Goal: Task Accomplishment & Management: Use online tool/utility

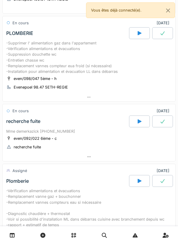
scroll to position [86, 0]
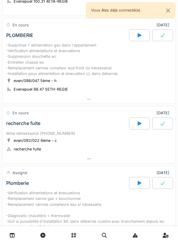
click at [55, 242] on div at bounding box center [89, 235] width 178 height 18
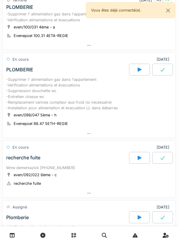
scroll to position [0, 0]
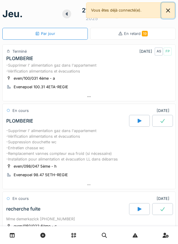
click at [173, 12] on button "Close" at bounding box center [167, 11] width 13 height 16
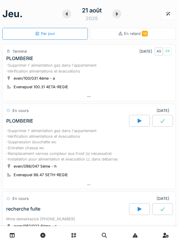
click at [70, 13] on div at bounding box center [66, 13] width 9 height 9
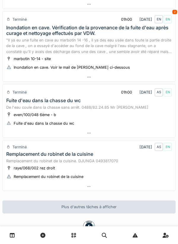
scroll to position [149, 0]
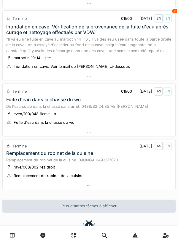
click at [85, 184] on div at bounding box center [89, 185] width 172 height 9
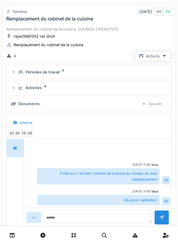
scroll to position [284, 0]
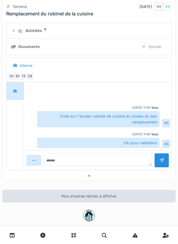
click at [150, 177] on div at bounding box center [89, 175] width 172 height 9
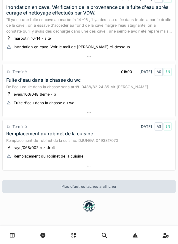
scroll to position [0, 0]
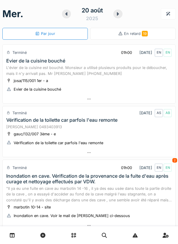
click at [122, 15] on div at bounding box center [117, 13] width 9 height 9
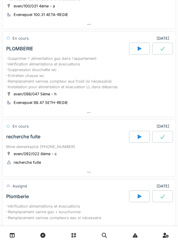
scroll to position [132, 0]
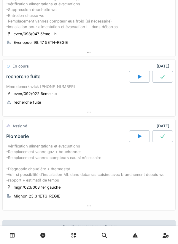
click at [135, 83] on div at bounding box center [139, 77] width 21 height 12
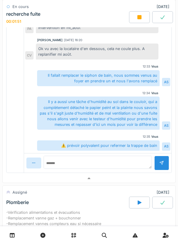
scroll to position [334, 0]
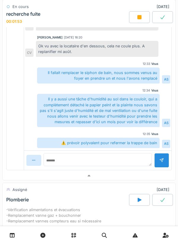
click at [130, 180] on div at bounding box center [89, 175] width 172 height 9
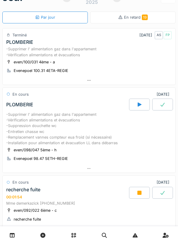
scroll to position [0, 0]
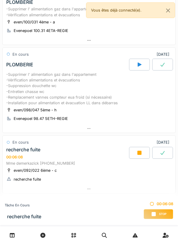
scroll to position [184, 0]
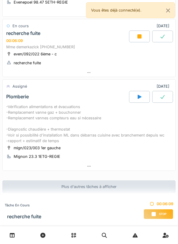
click at [135, 38] on div at bounding box center [139, 36] width 21 height 12
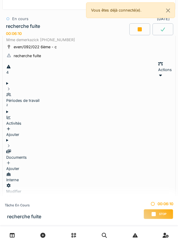
scroll to position [64, 0]
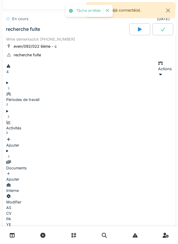
click at [156, 171] on div "Ajouter" at bounding box center [88, 176] width 165 height 11
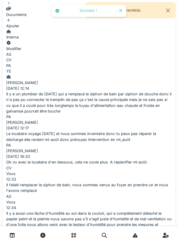
scroll to position [334, 0]
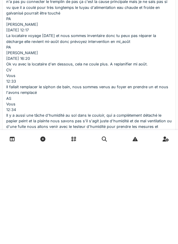
type textarea "*"
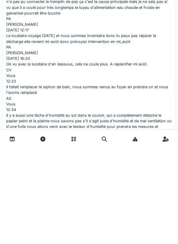
type textarea "**********"
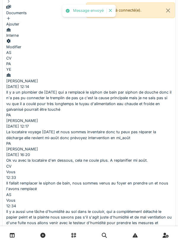
scroll to position [85, 0]
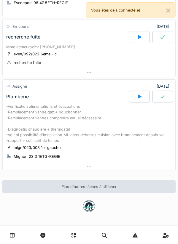
scroll to position [175, 0]
click at [143, 102] on div at bounding box center [139, 97] width 21 height 12
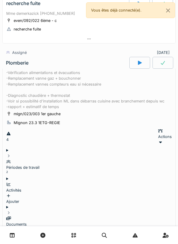
scroll to position [239, 0]
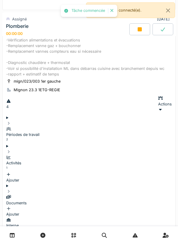
click at [128, 155] on div "Activités 1" at bounding box center [88, 163] width 165 height 17
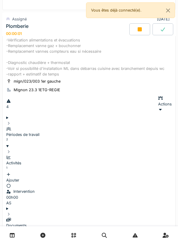
click at [124, 155] on div "Activités 1" at bounding box center [88, 163] width 165 height 17
click at [155, 172] on div "Ajouter" at bounding box center [88, 177] width 165 height 11
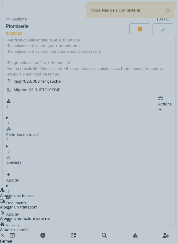
click at [49, 199] on div "Ajouter un transport" at bounding box center [24, 204] width 49 height 11
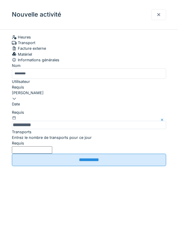
click at [52, 154] on input "Entrez le nombre de transports pour ce jour" at bounding box center [32, 149] width 40 height 7
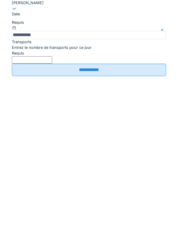
type input "*"
click at [81, 166] on input "**********" at bounding box center [89, 160] width 154 height 12
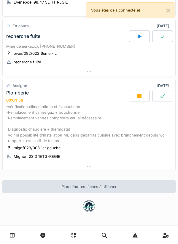
scroll to position [184, 0]
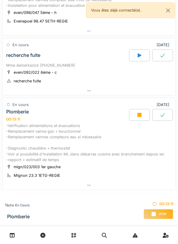
scroll to position [184, 0]
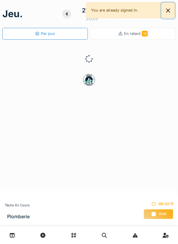
click at [172, 14] on button "Close" at bounding box center [167, 11] width 13 height 16
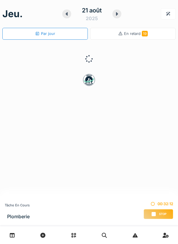
click at [119, 16] on icon at bounding box center [117, 14] width 6 height 5
